Goal: Obtain resource: Download file/media

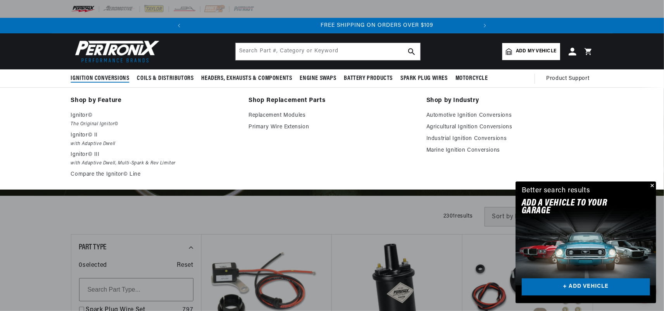
scroll to position [0, 289]
click at [81, 116] on p "Ignitor©" at bounding box center [154, 115] width 167 height 9
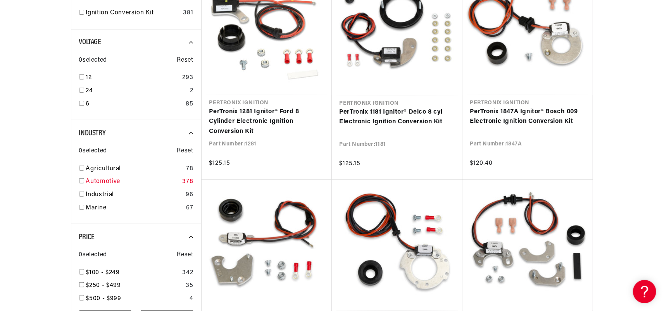
scroll to position [271, 0]
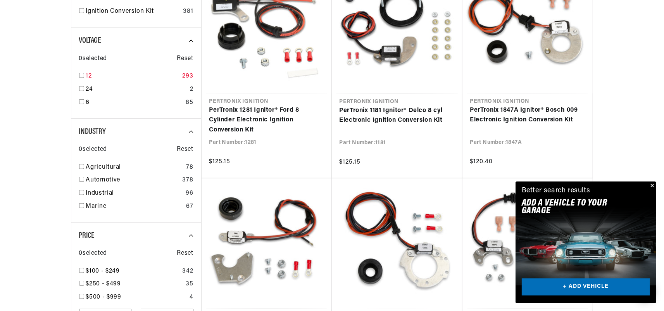
click at [81, 73] on input "checkbox" at bounding box center [81, 75] width 5 height 5
checkbox input "true"
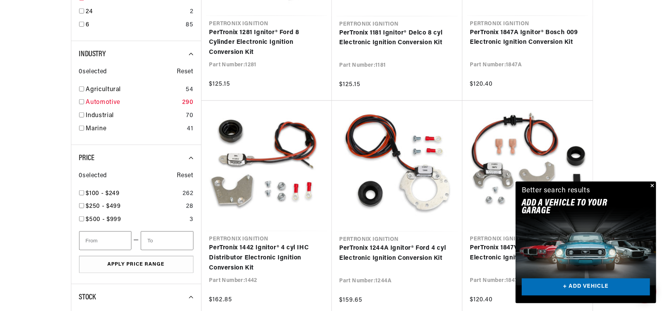
click at [79, 100] on input "checkbox" at bounding box center [81, 101] width 5 height 5
checkbox input "true"
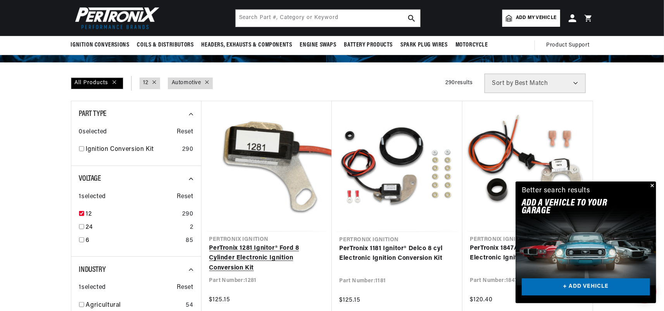
scroll to position [116, 0]
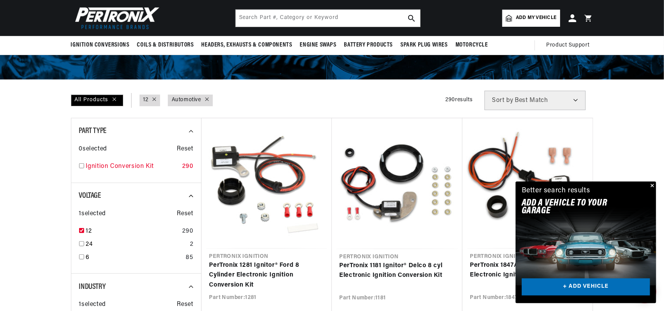
click at [83, 165] on input "checkbox" at bounding box center [81, 165] width 5 height 5
checkbox input "true"
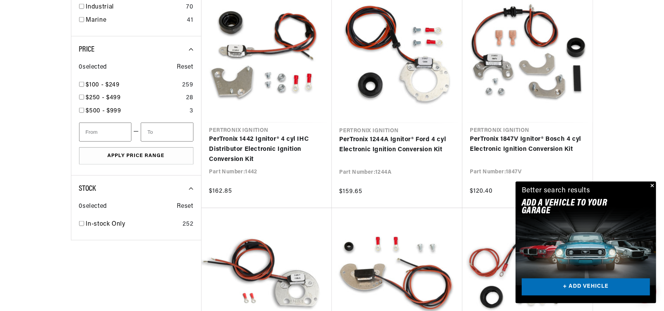
scroll to position [465, 0]
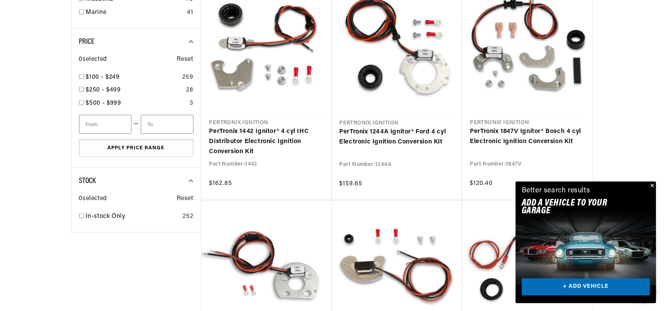
click at [32, 165] on div at bounding box center [332, 207] width 664 height 930
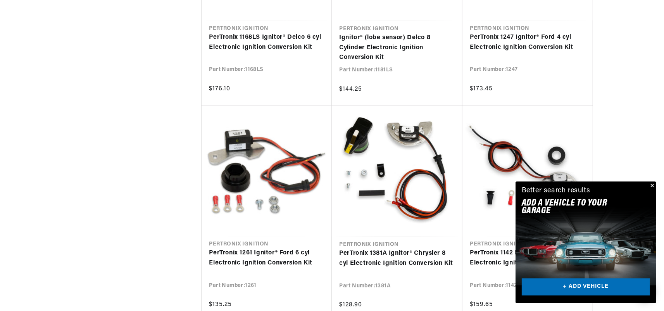
scroll to position [0, 289]
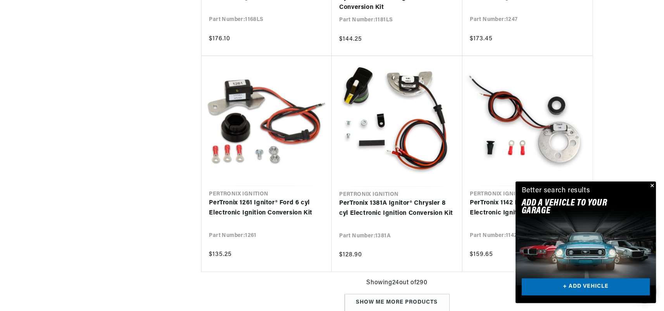
scroll to position [1007, 0]
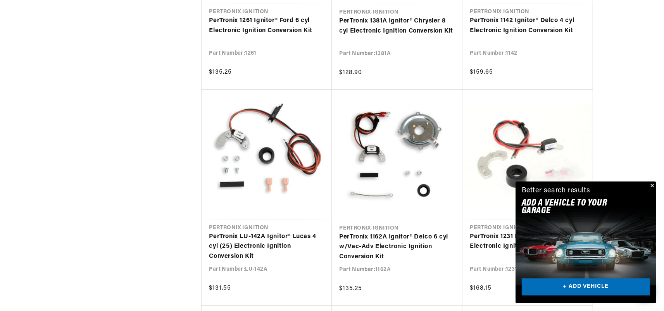
click at [652, 186] on button "Close" at bounding box center [651, 185] width 9 height 9
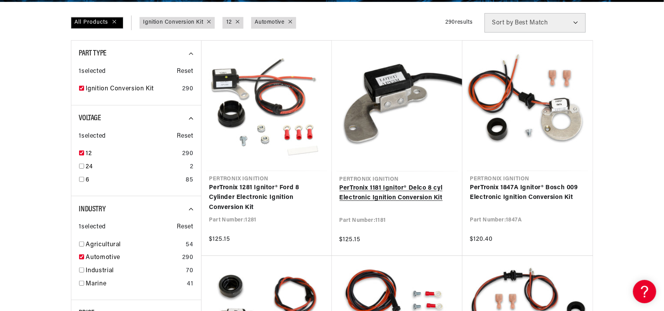
scroll to position [0, 0]
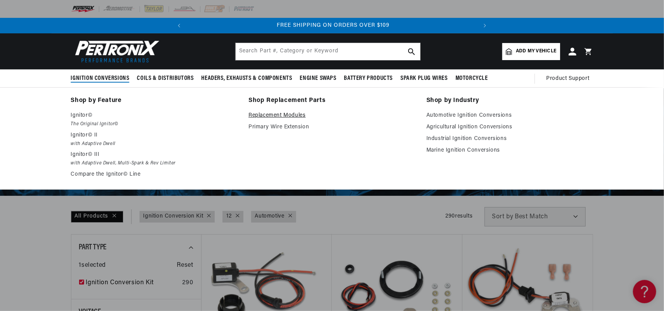
click at [281, 114] on link "Replacement Modules" at bounding box center [331, 115] width 167 height 9
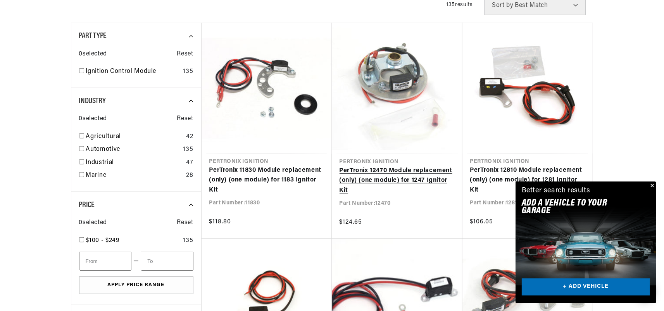
scroll to position [0, 289]
click at [652, 186] on button "Close" at bounding box center [651, 185] width 9 height 9
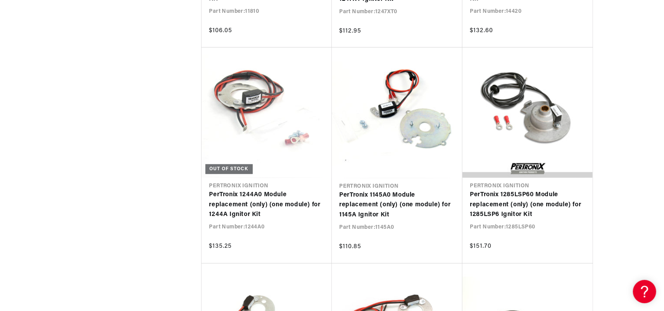
scroll to position [697, 0]
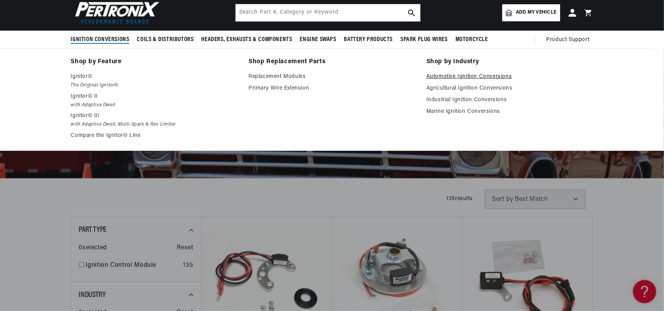
click at [449, 74] on link "Automotive Ignition Conversions" at bounding box center [509, 76] width 167 height 9
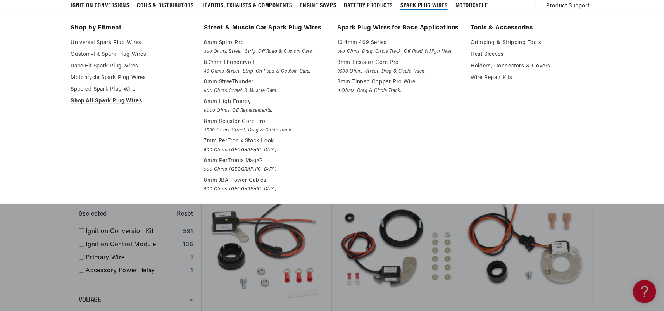
scroll to position [155, 0]
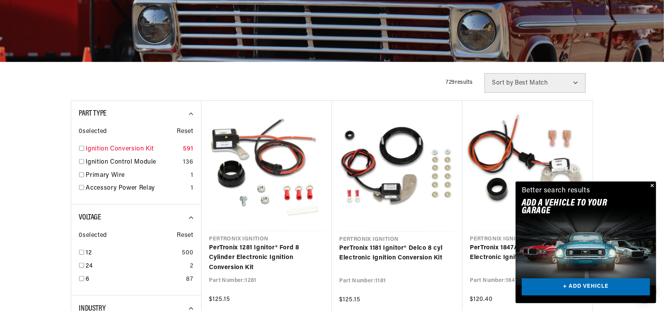
click at [80, 147] on input "checkbox" at bounding box center [81, 148] width 5 height 5
checkbox input "true"
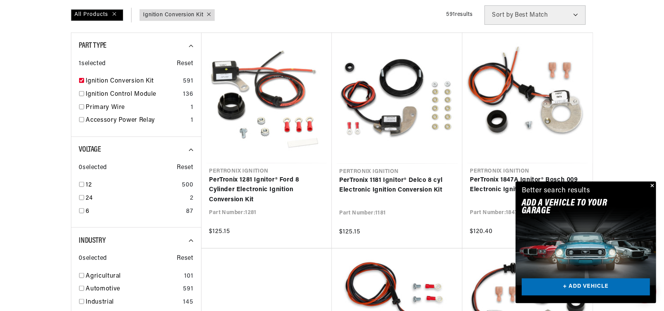
scroll to position [232, 0]
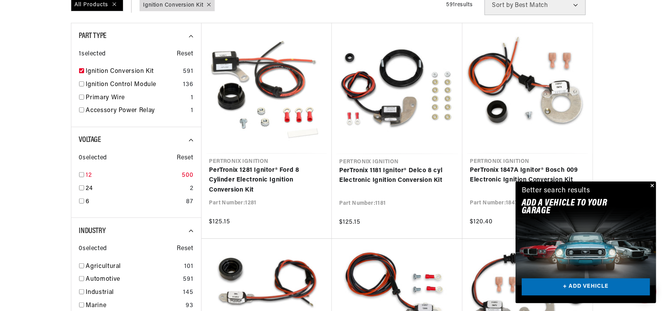
click at [82, 173] on input "checkbox" at bounding box center [81, 174] width 5 height 5
checkbox input "true"
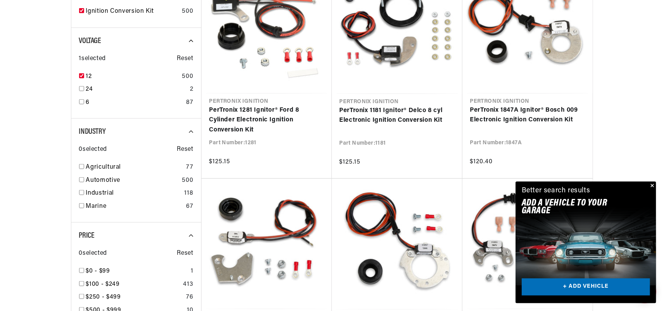
scroll to position [310, 0]
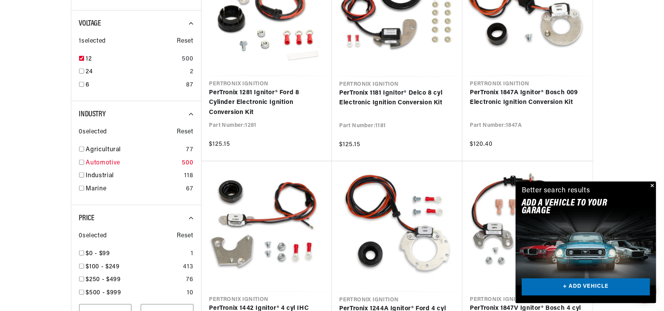
click at [81, 160] on input "checkbox" at bounding box center [81, 162] width 5 height 5
checkbox input "true"
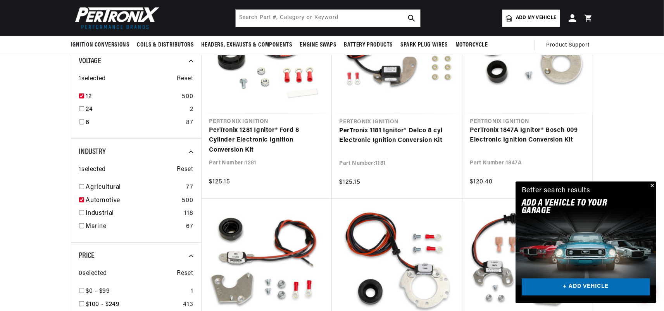
scroll to position [271, 0]
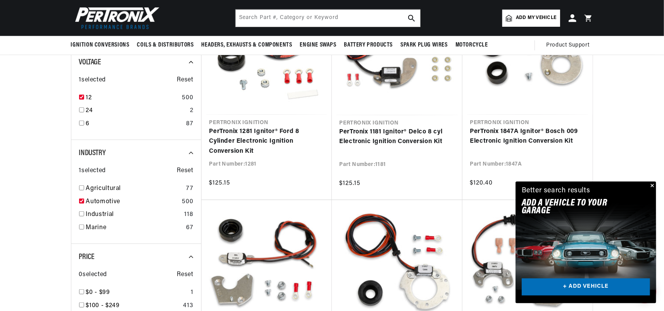
click at [652, 185] on button "Close" at bounding box center [651, 185] width 9 height 9
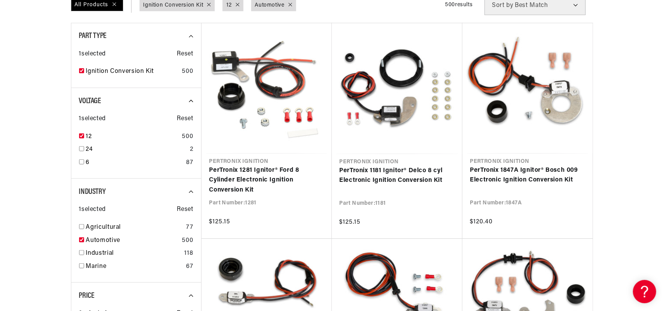
scroll to position [0, 0]
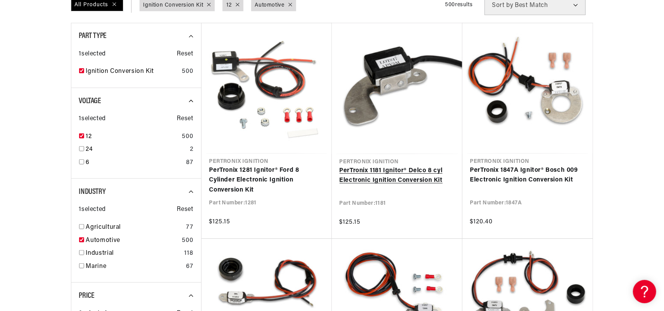
click at [383, 167] on link "PerTronix 1181 Ignitor® Delco 8 cyl Electronic Ignition Conversion Kit" at bounding box center [396, 176] width 115 height 20
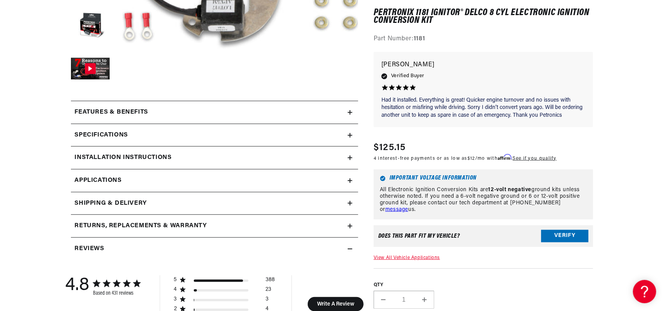
scroll to position [310, 0]
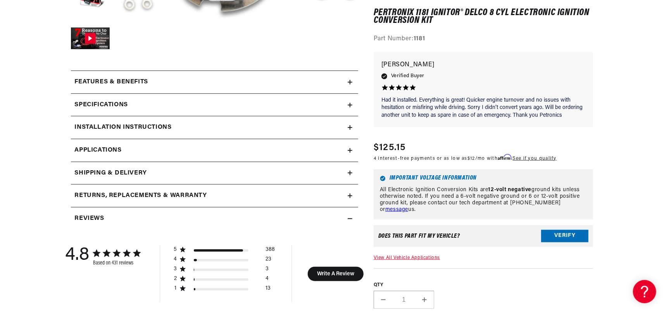
click at [350, 121] on summary "Installation instructions" at bounding box center [214, 127] width 287 height 22
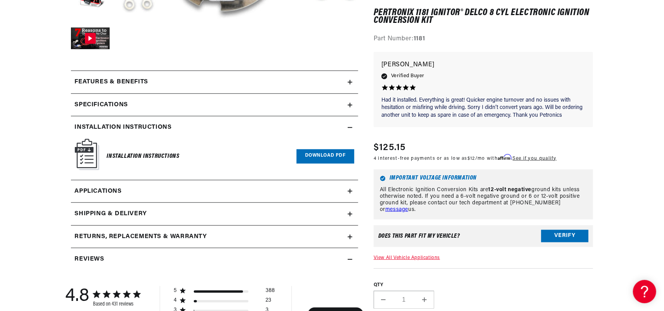
click at [312, 155] on link "Download PDF" at bounding box center [325, 156] width 58 height 14
